Goal: Information Seeking & Learning: Learn about a topic

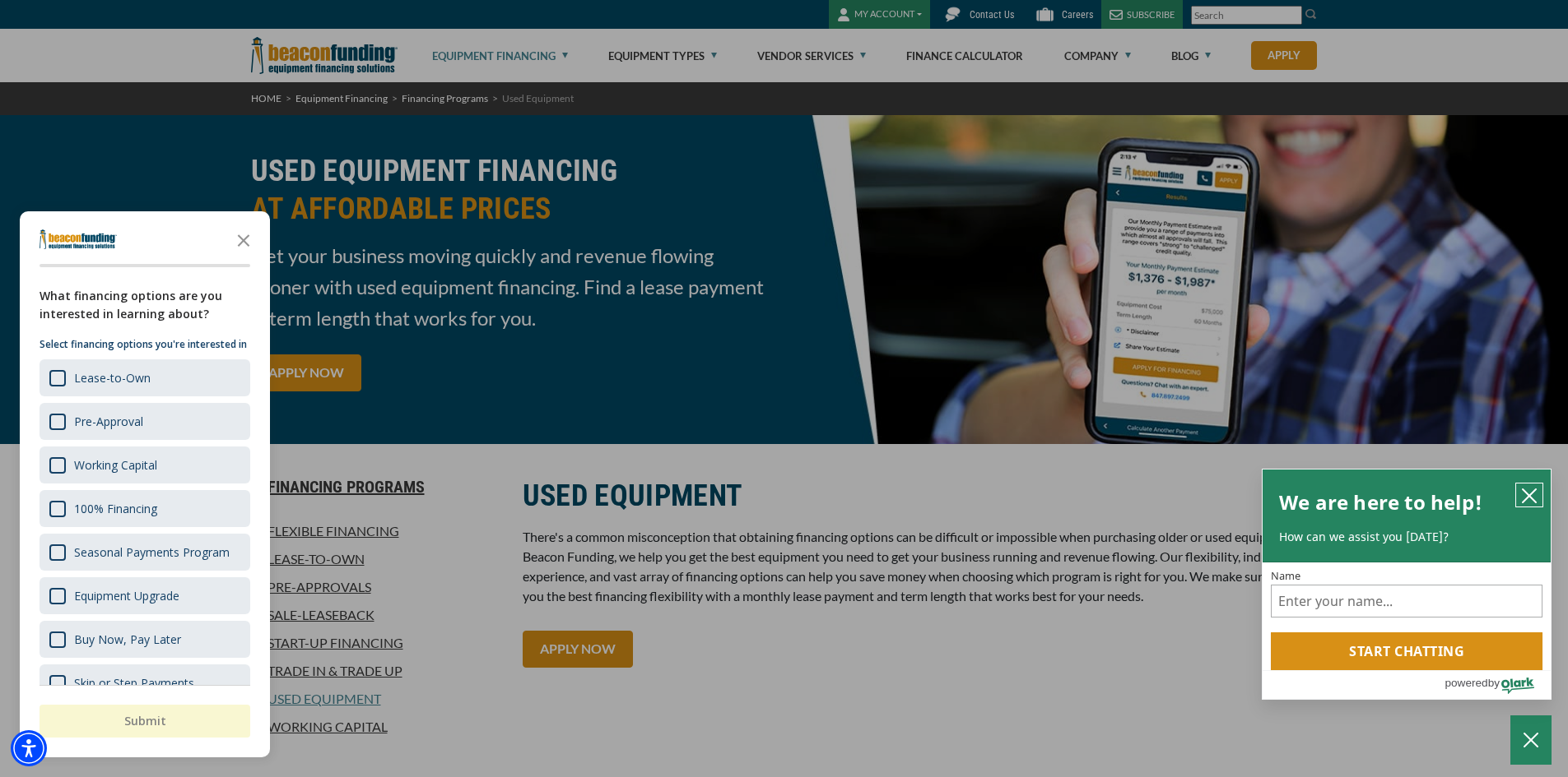
click at [1535, 493] on icon "close chatbox" at bounding box center [1530, 496] width 17 height 17
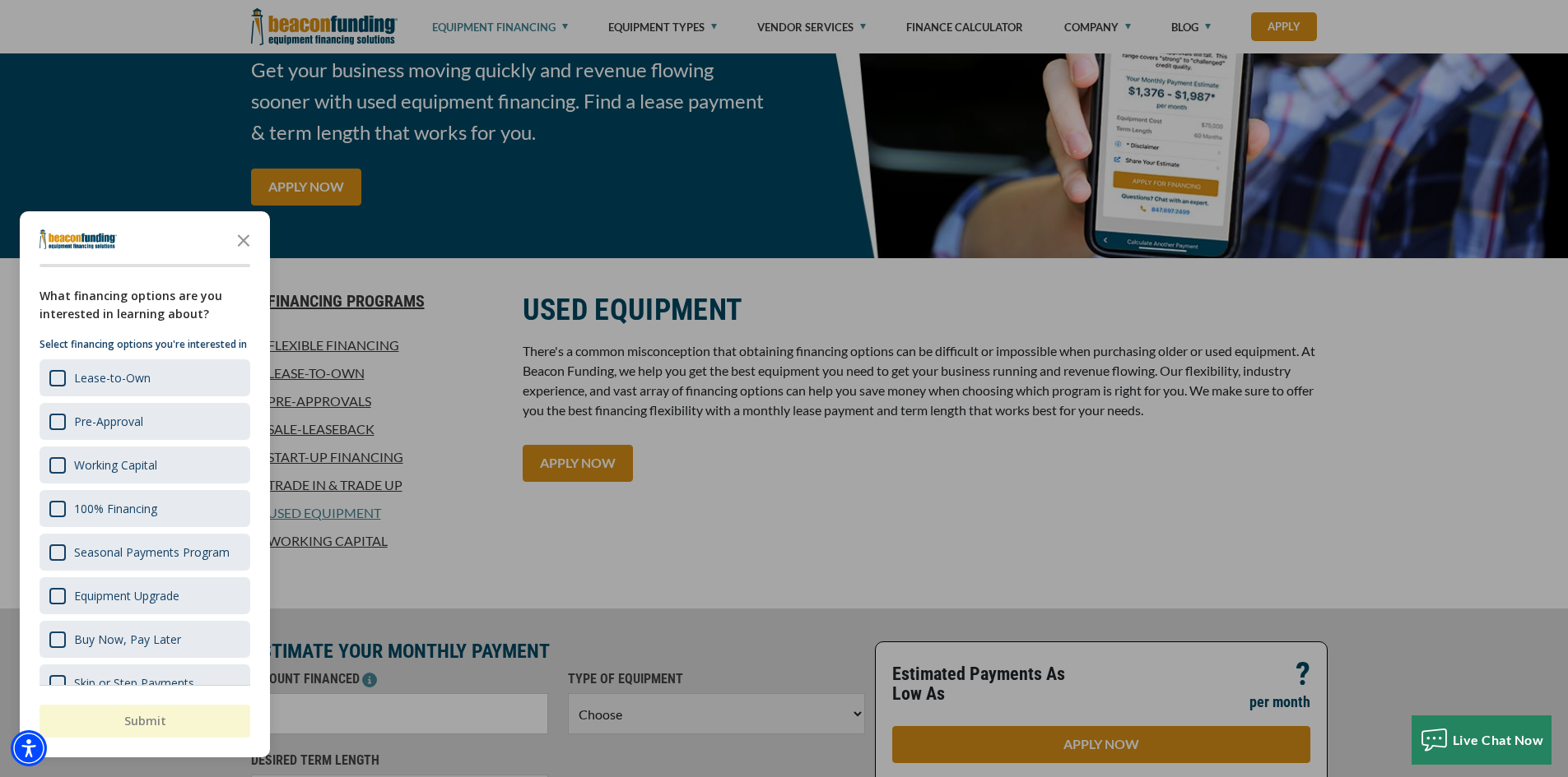
scroll to position [165, 0]
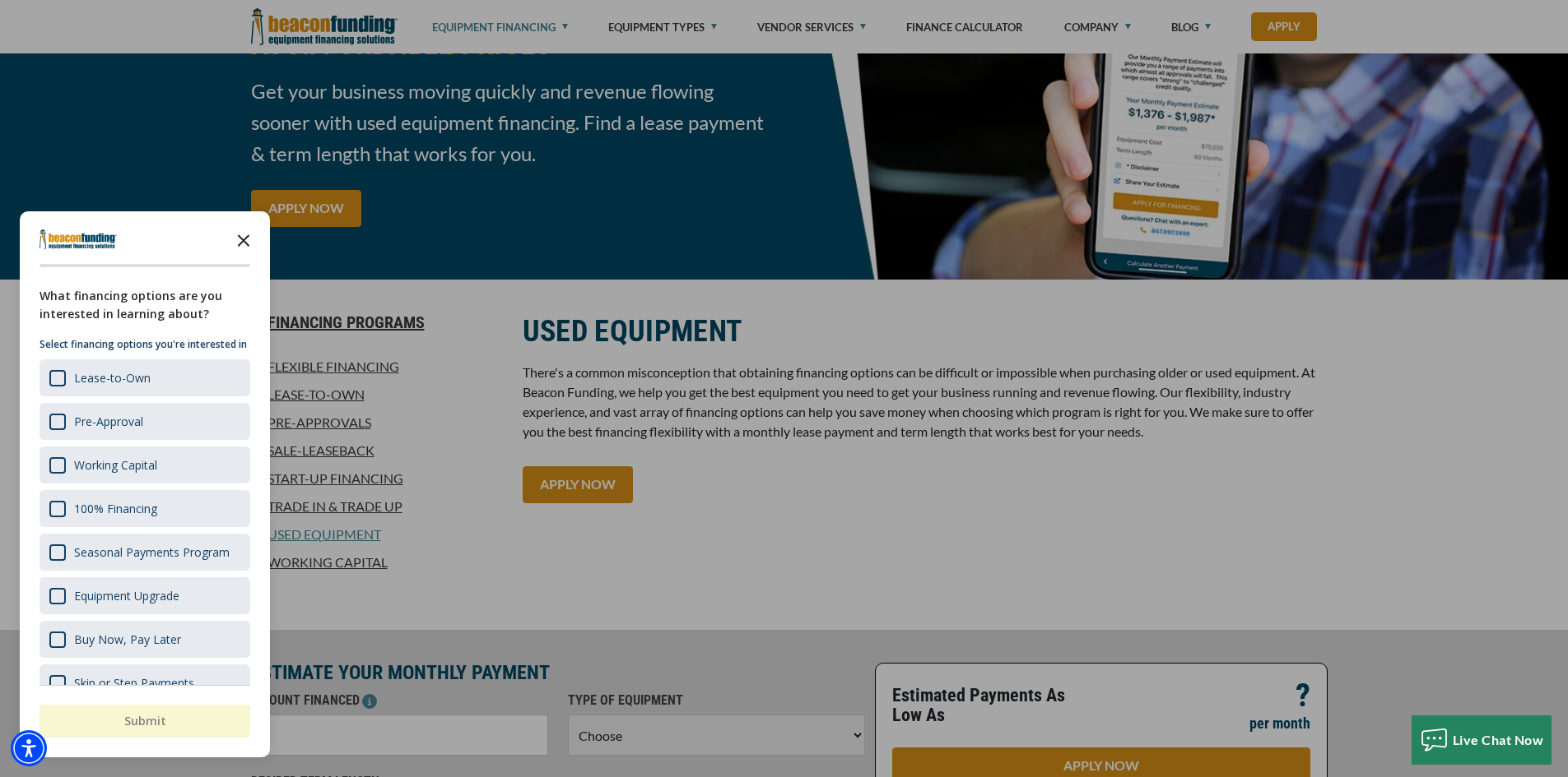
click at [240, 241] on icon "Close the survey" at bounding box center [243, 239] width 33 height 33
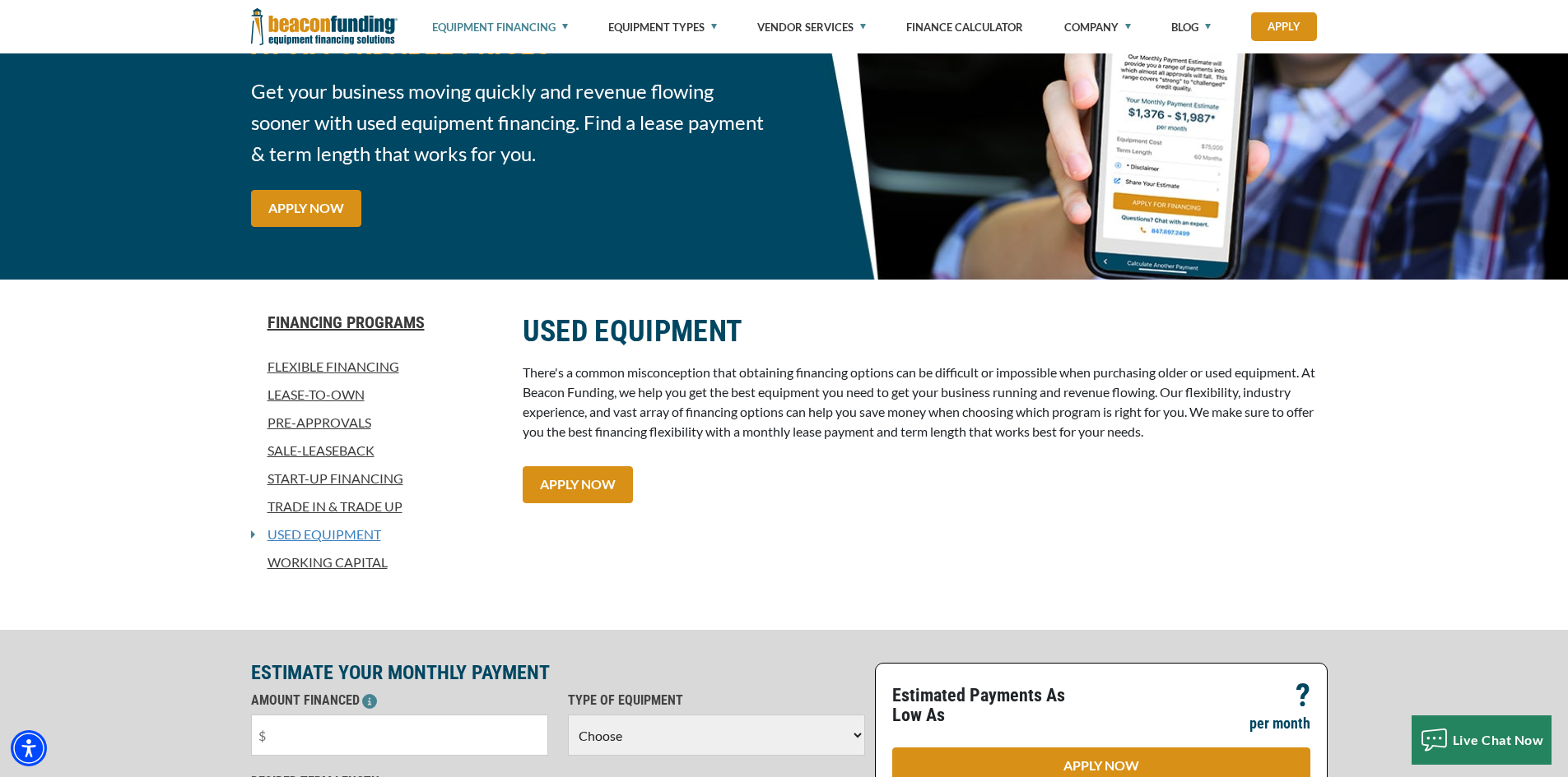
click at [341, 526] on link "Used Equipment" at bounding box center [318, 534] width 126 height 20
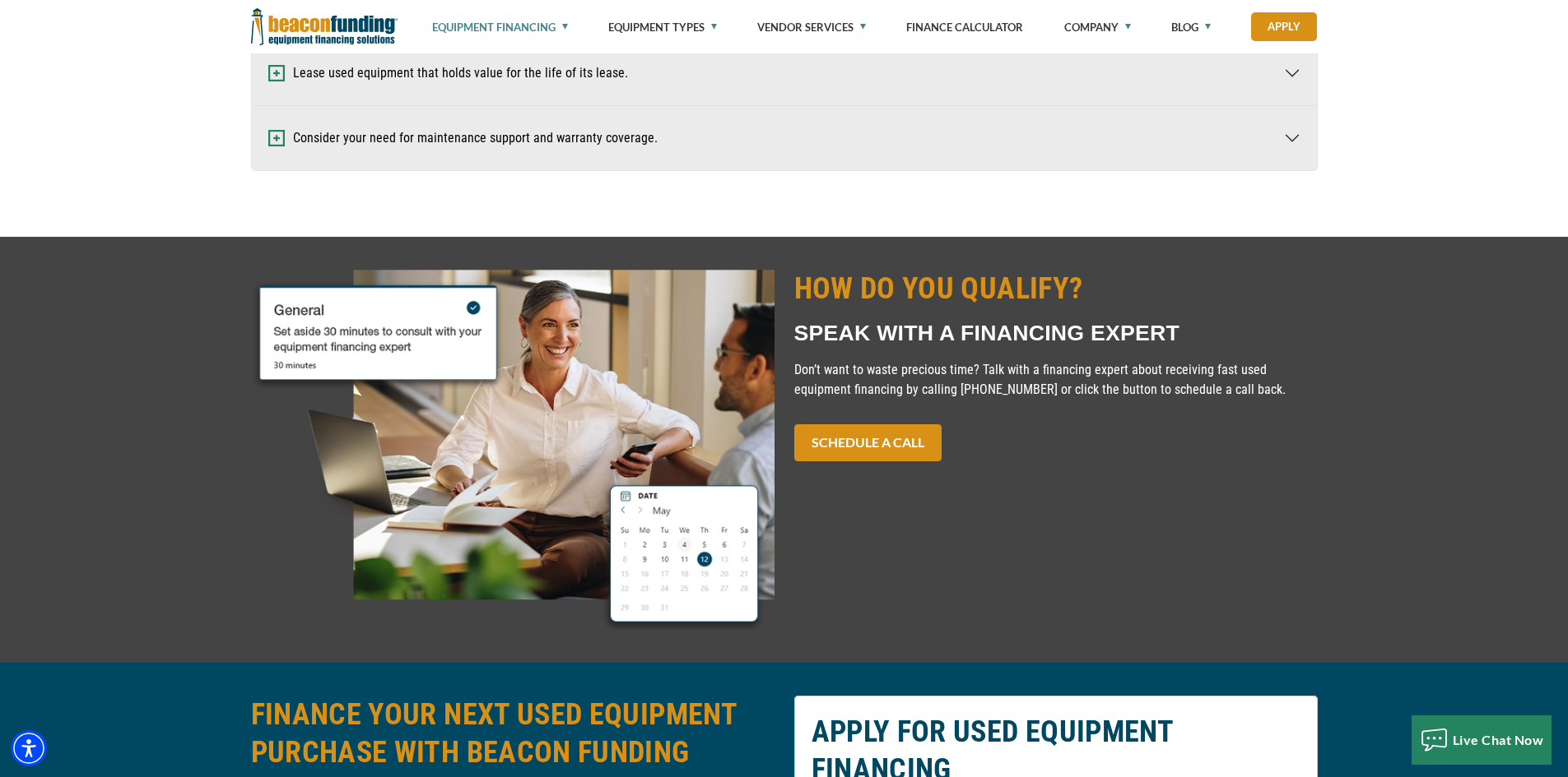
scroll to position [1234, 0]
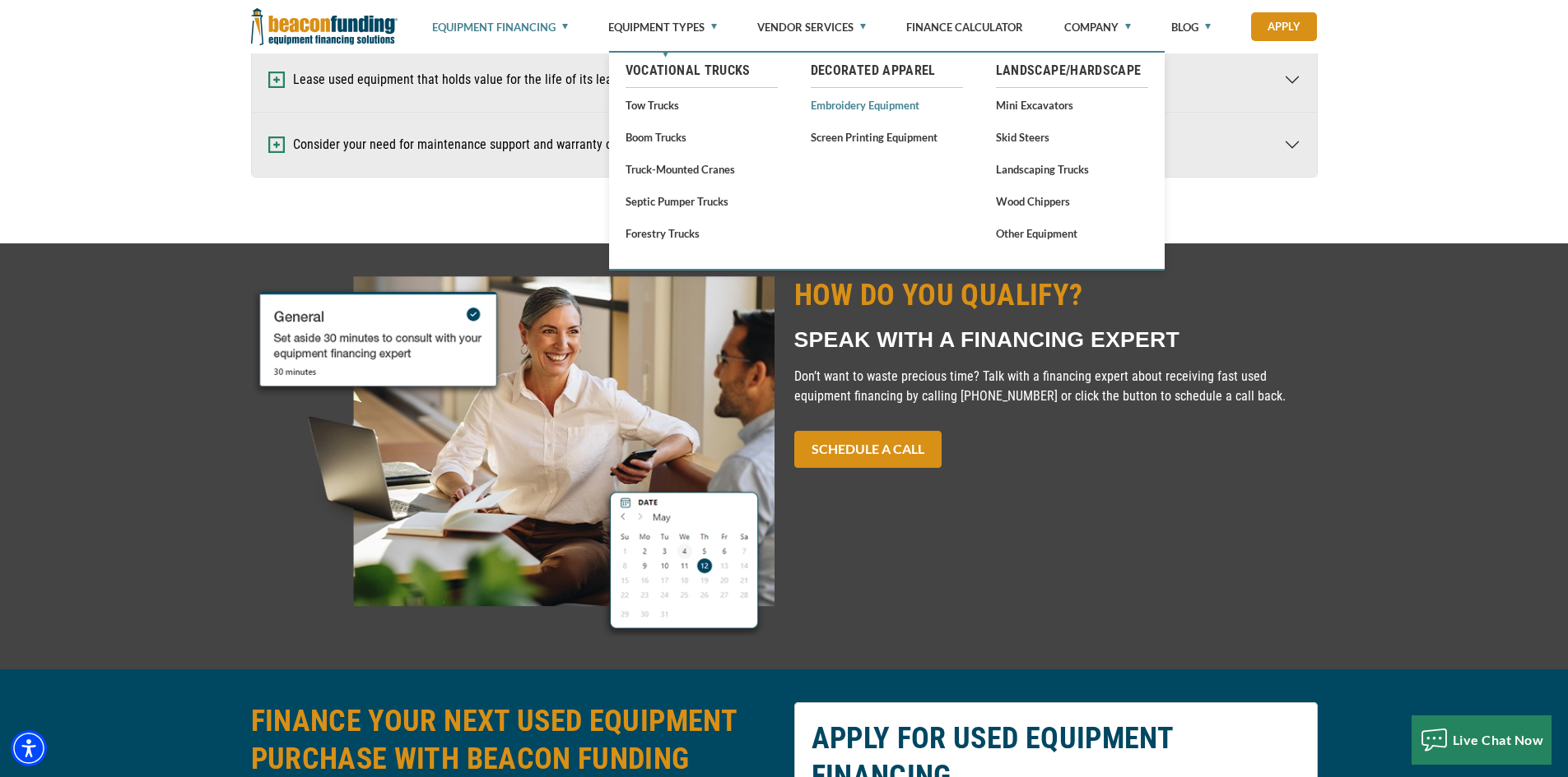
click at [888, 103] on link "Embroidery Equipment" at bounding box center [887, 105] width 152 height 21
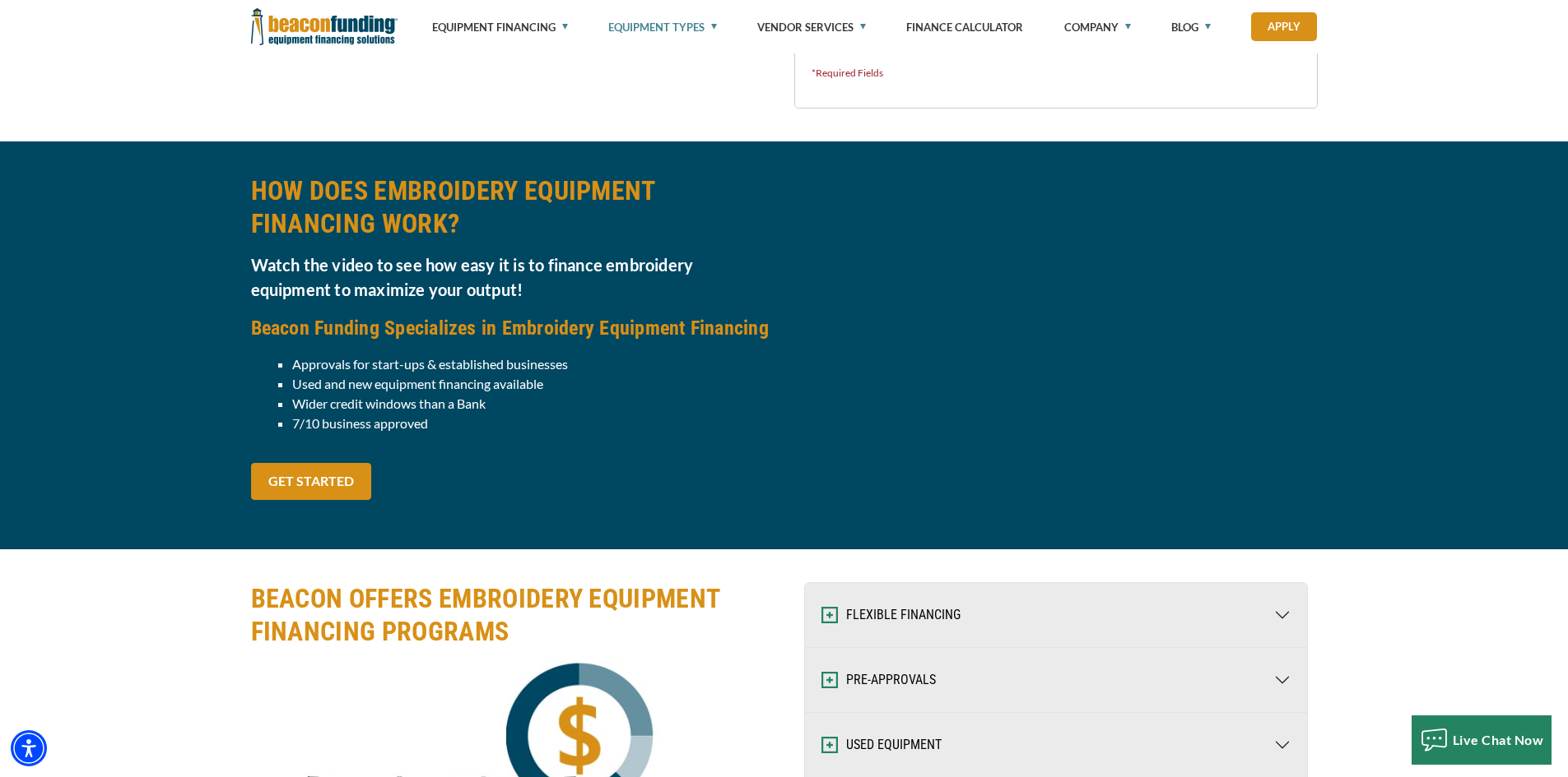
scroll to position [1727, 0]
